Goal: Task Accomplishment & Management: Use online tool/utility

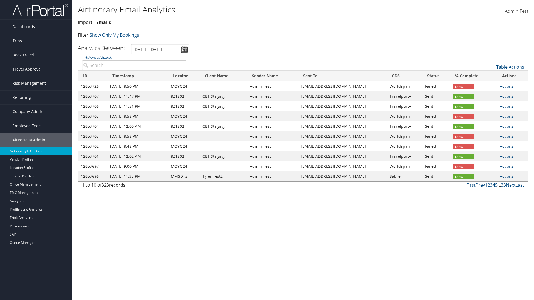
click at [103, 22] on link "Emails" at bounding box center [103, 22] width 15 height 6
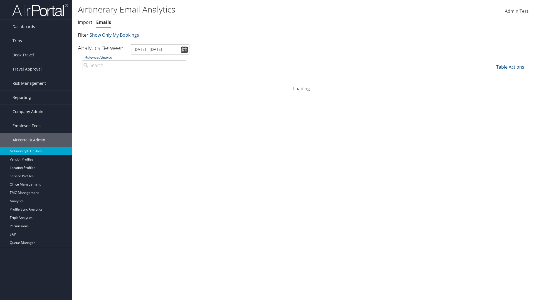
click at [160, 49] on input "[DATE] - [DATE]" at bounding box center [160, 49] width 58 height 10
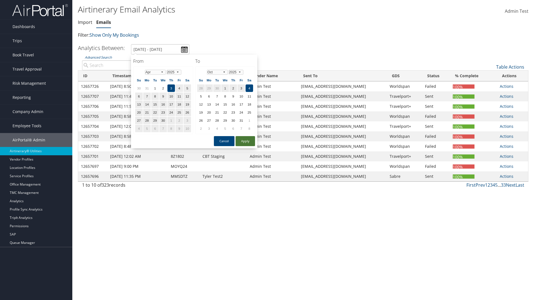
click at [245, 141] on button "Apply" at bounding box center [245, 141] width 19 height 10
type input "1/1/2024 - 6/1/2024"
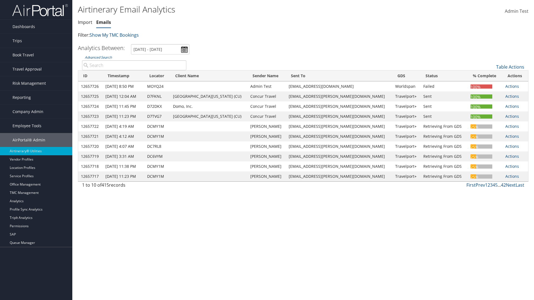
click at [92, 76] on th "ID" at bounding box center [90, 76] width 24 height 11
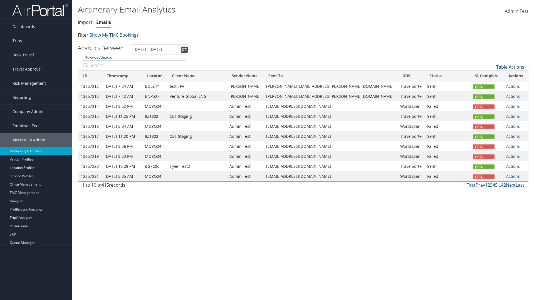
click at [92, 76] on th "ID" at bounding box center [90, 76] width 24 height 11
click at [510, 67] on link "Table Actions" at bounding box center [510, 67] width 28 height 6
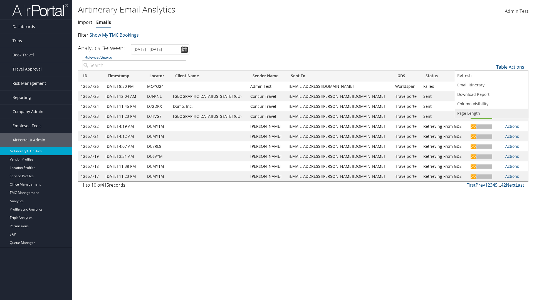
click at [491, 113] on link "Page Length" at bounding box center [491, 113] width 73 height 9
click at [491, 86] on link "25" at bounding box center [491, 85] width 73 height 9
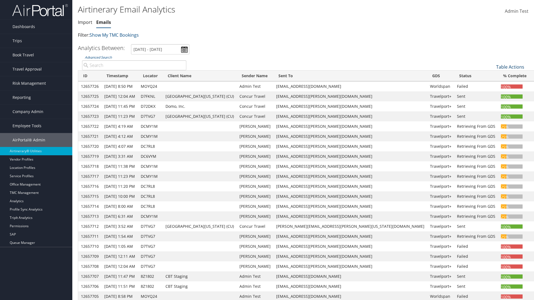
click at [510, 67] on link "Table Actions" at bounding box center [510, 67] width 28 height 6
click at [491, 113] on link "Page Length" at bounding box center [491, 113] width 73 height 9
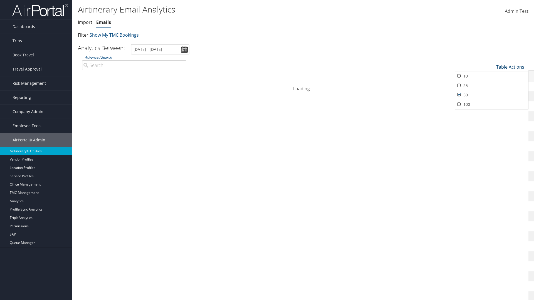
scroll to position [41, 0]
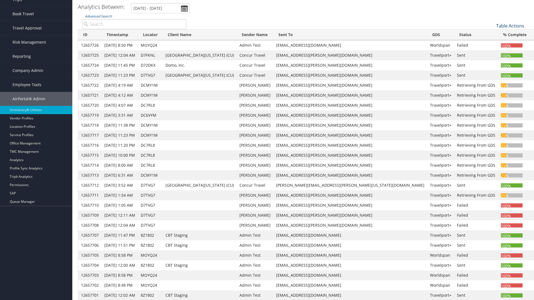
click at [510, 29] on link "Table Actions" at bounding box center [510, 26] width 28 height 6
